Goal: Navigation & Orientation: Find specific page/section

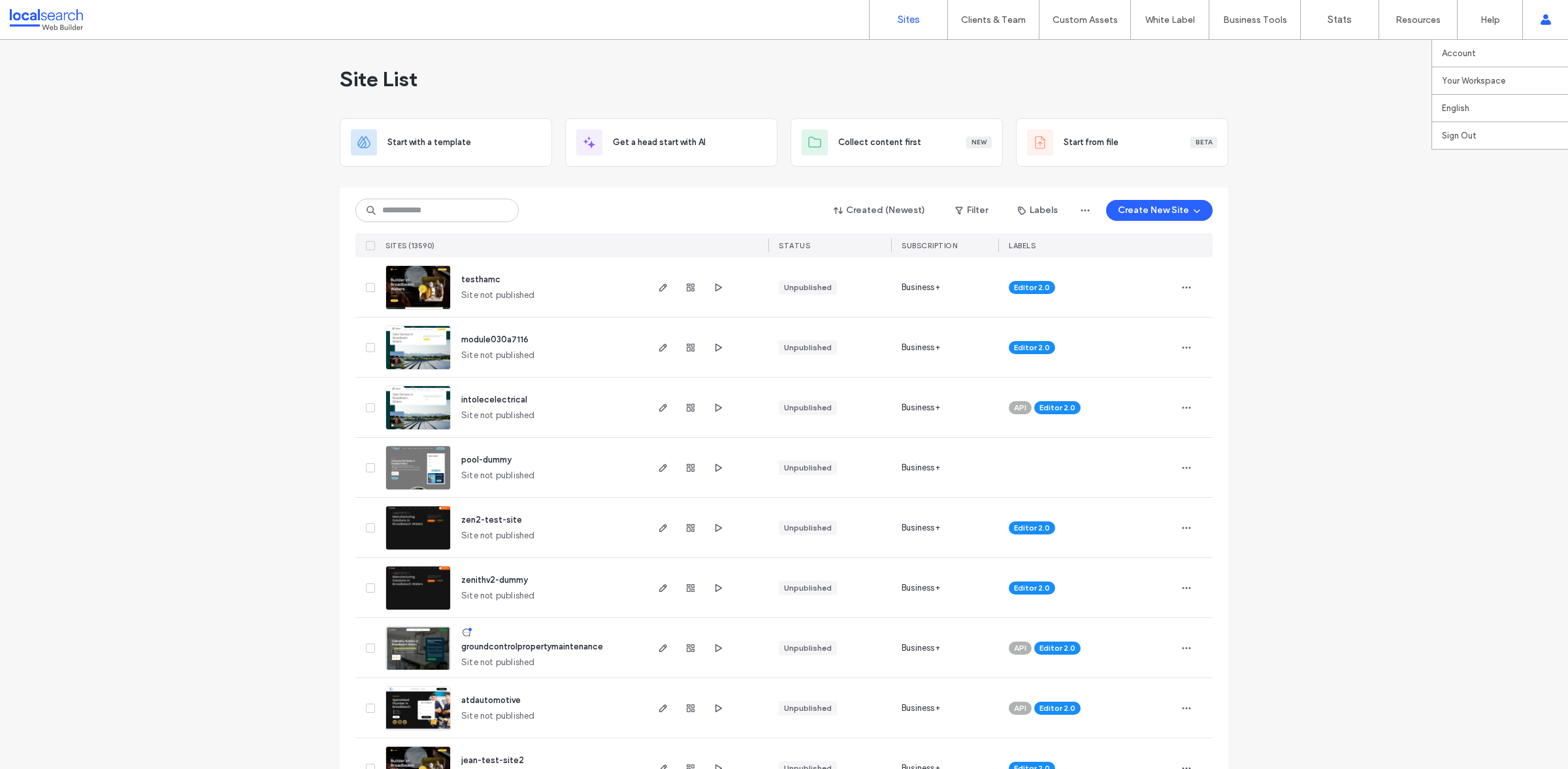
drag, startPoint x: 1512, startPoint y: 12, endPoint x: 1522, endPoint y: 12, distance: 10.0
click at [1514, 12] on div "Help" at bounding box center [1489, 20] width 65 height 39
click at [1254, 82] on link "Zapier" at bounding box center [1282, 81] width 126 height 27
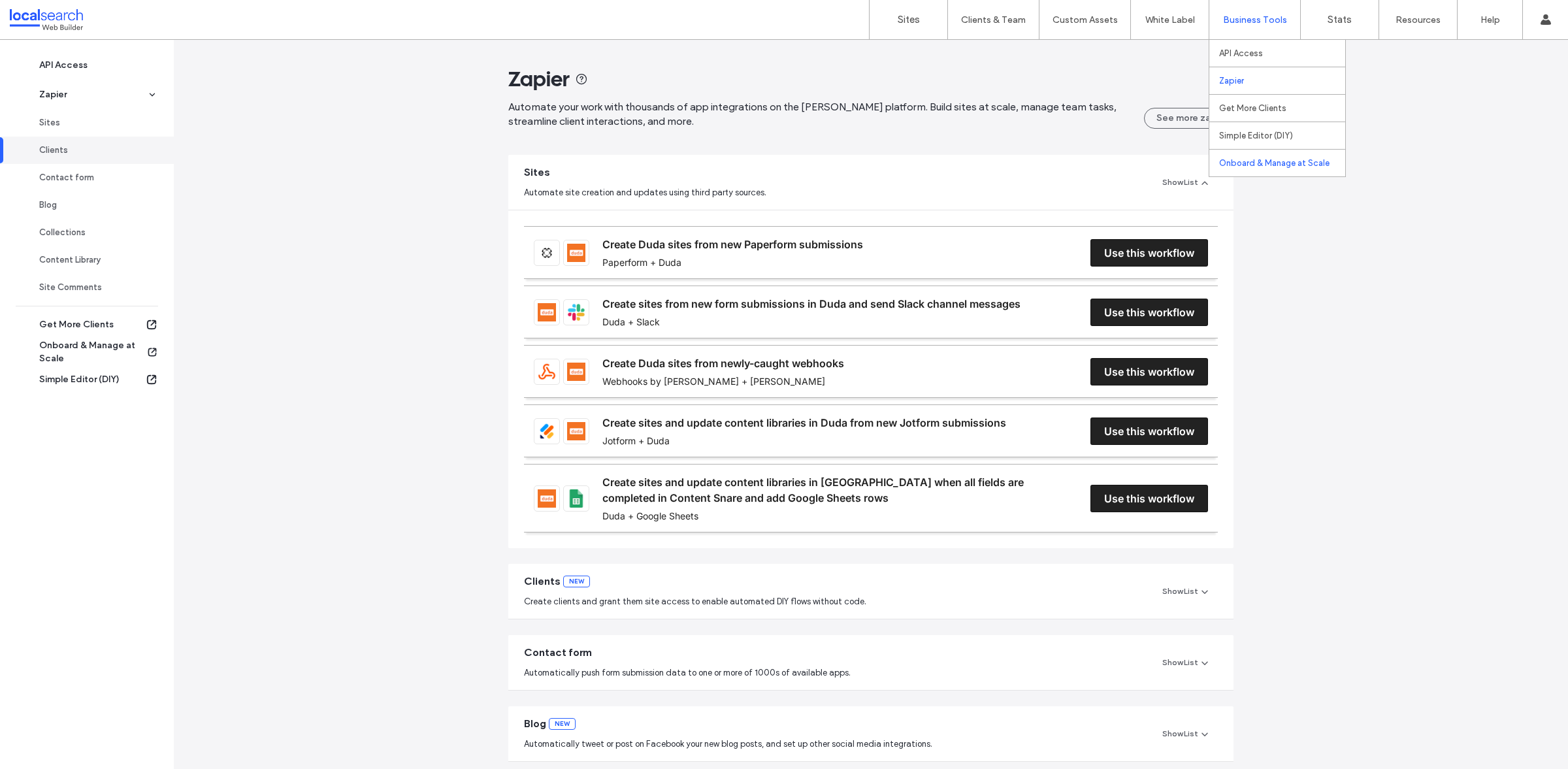
click at [1256, 160] on label "Onboard & Manage at Scale" at bounding box center [1274, 163] width 110 height 10
click at [905, 18] on label "Sites" at bounding box center [908, 20] width 23 height 12
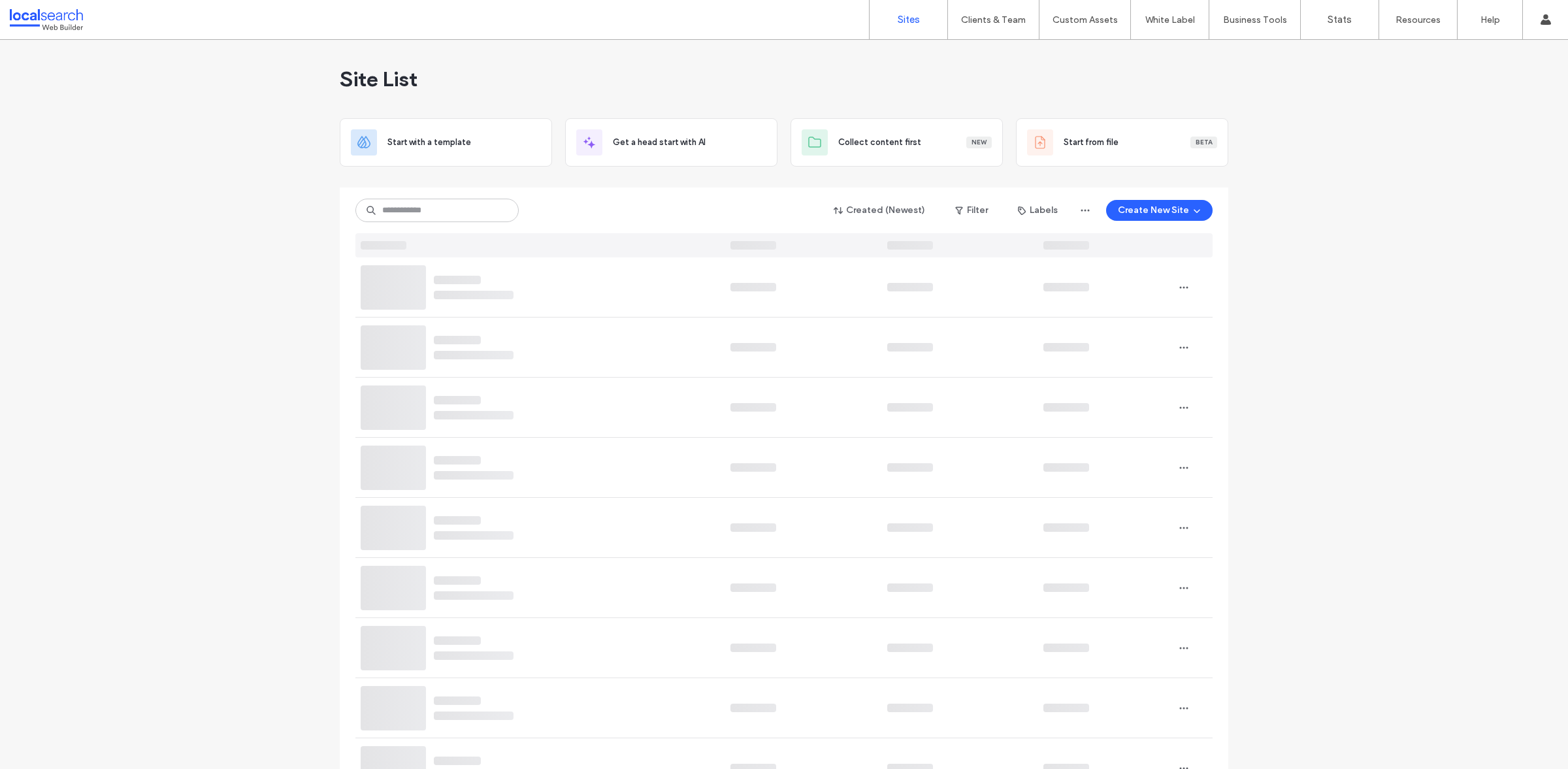
click at [981, 90] on div "Site List" at bounding box center [784, 80] width 889 height 79
click at [1022, 58] on label "Client Management" at bounding box center [996, 53] width 77 height 10
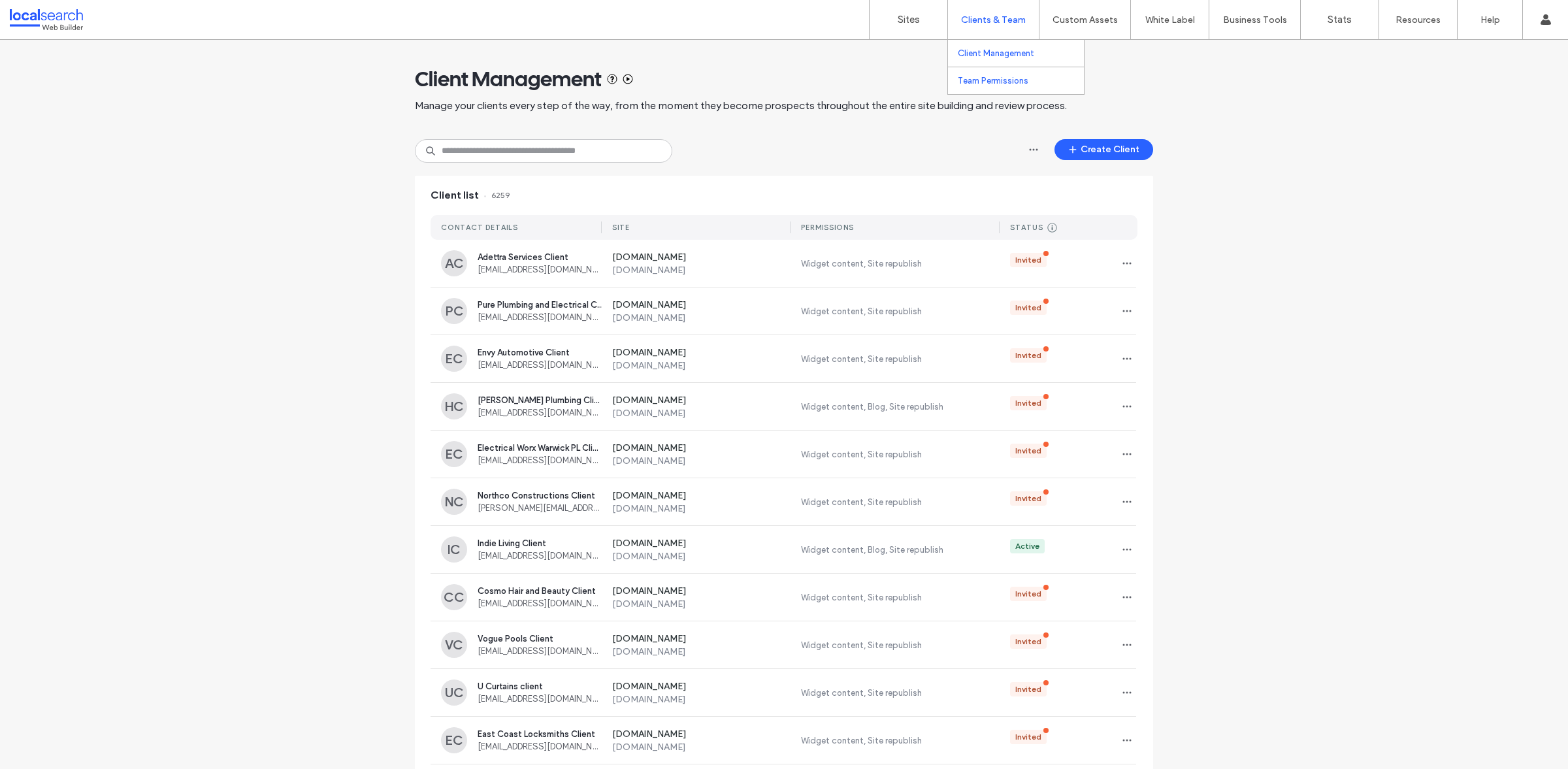
click at [1008, 82] on label "Team Permissions" at bounding box center [993, 81] width 71 height 10
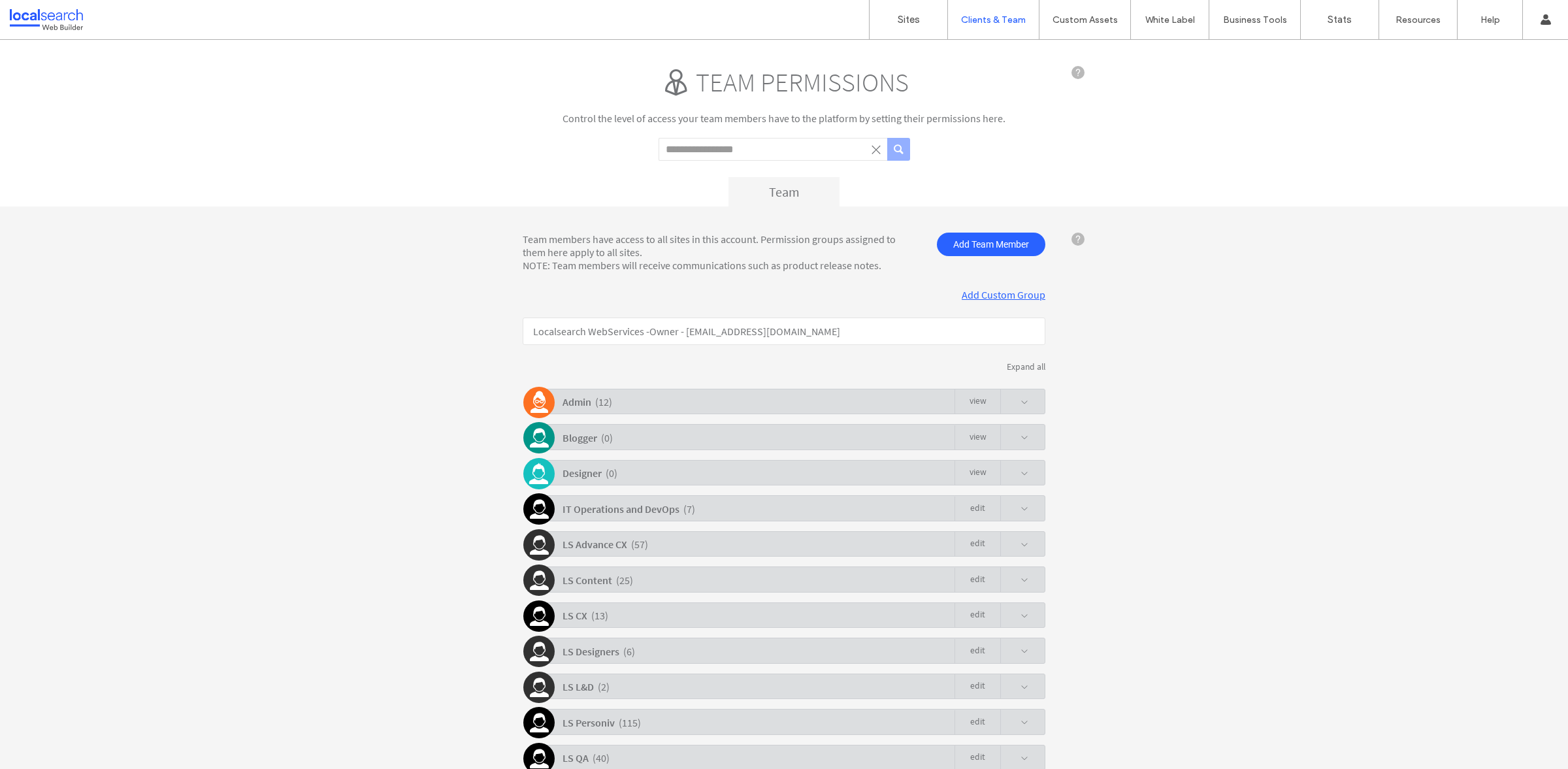
click at [973, 505] on link "Edit" at bounding box center [977, 509] width 46 height 25
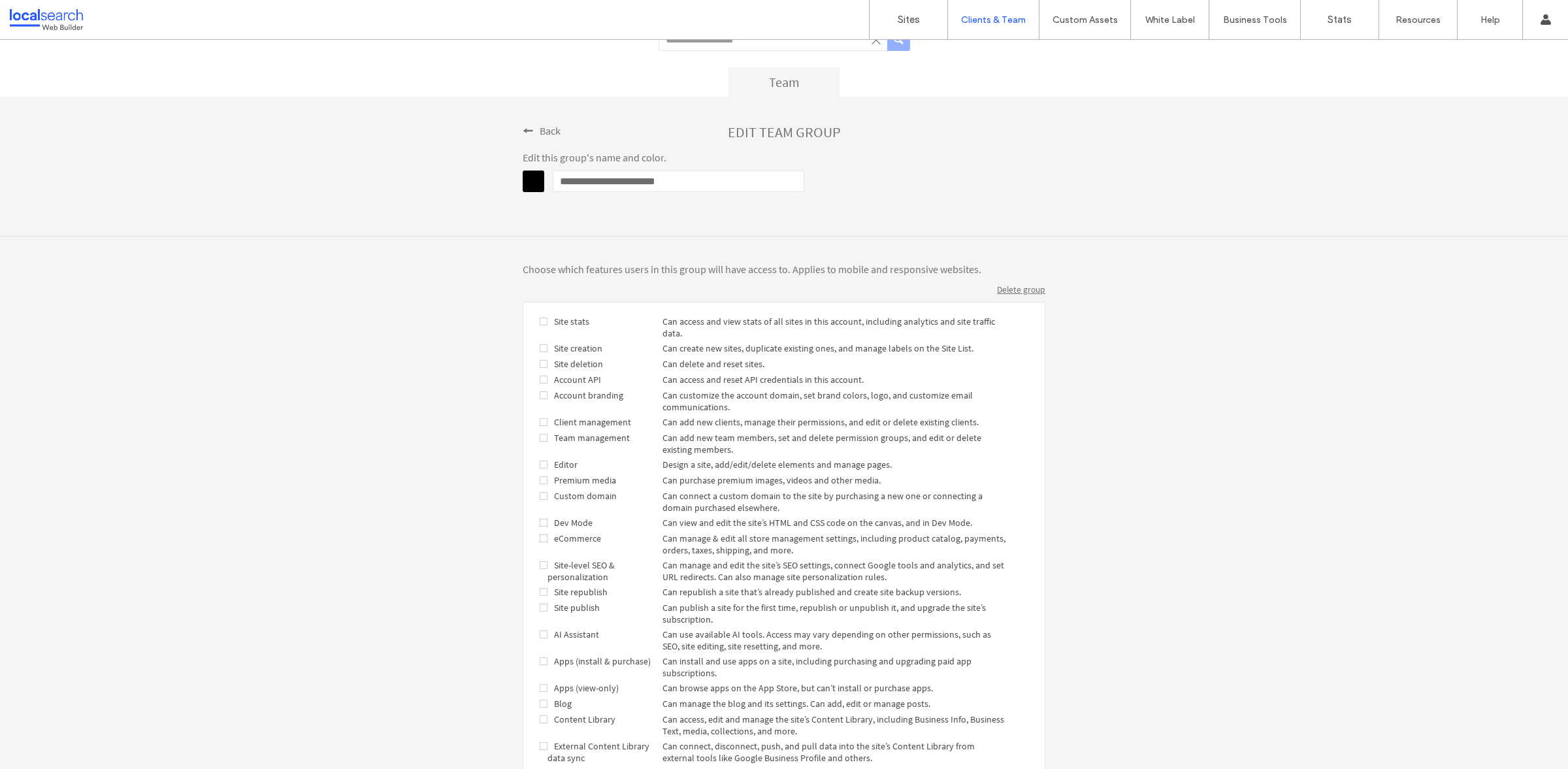
scroll to position [263, 0]
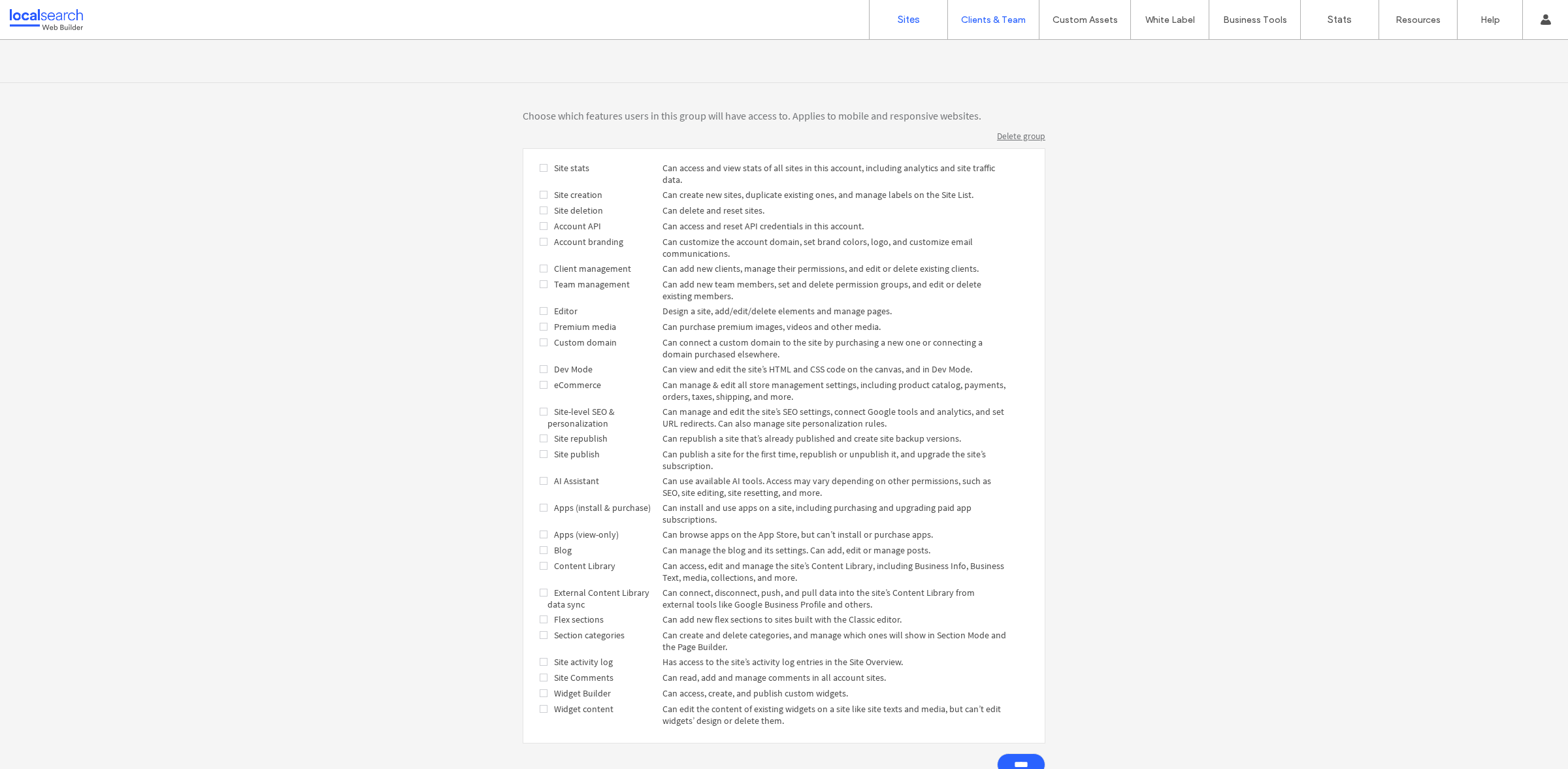
click at [903, 15] on label "Sites" at bounding box center [908, 20] width 23 height 12
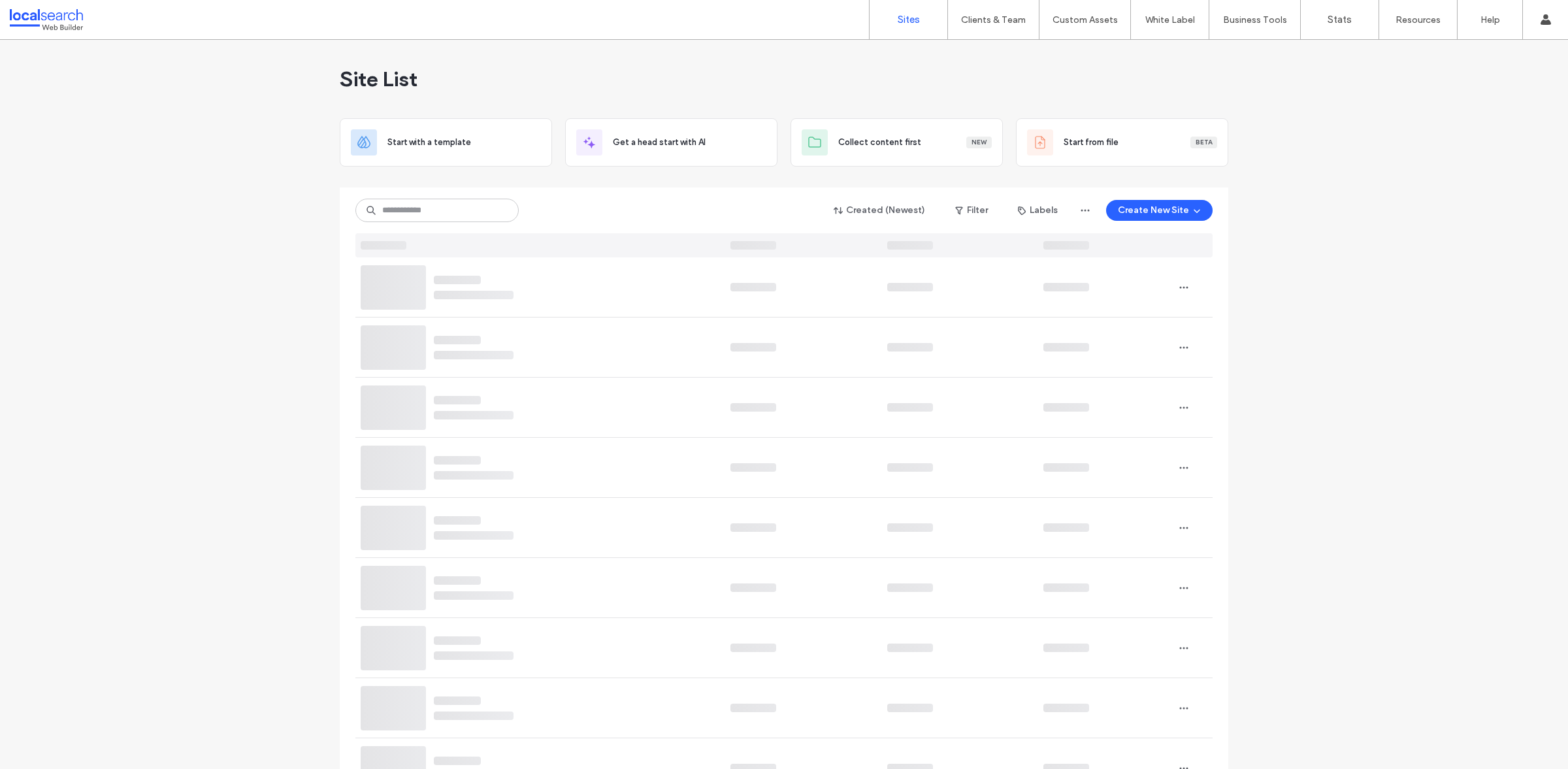
click at [654, 104] on div "Site List" at bounding box center [784, 80] width 889 height 79
click at [1432, 46] on link "Product Updates" at bounding box center [1452, 53] width 126 height 27
